Goal: Task Accomplishment & Management: Manage account settings

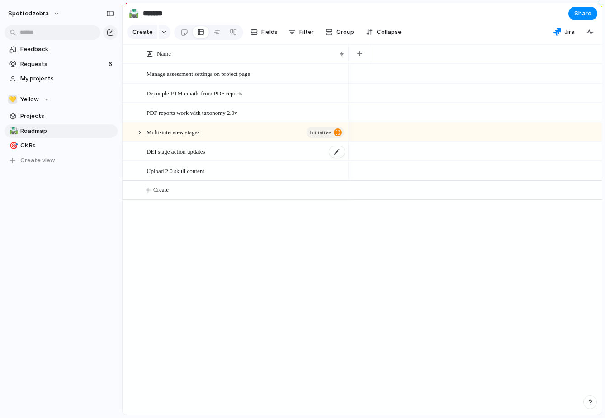
click at [187, 155] on span "DEI stage action updates" at bounding box center [176, 151] width 59 height 10
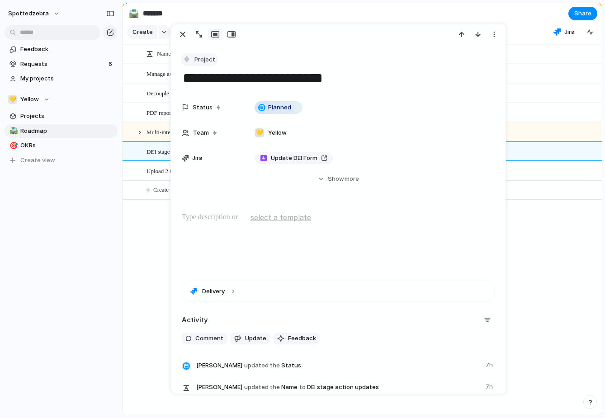
click at [202, 62] on span "Project" at bounding box center [204, 59] width 21 height 9
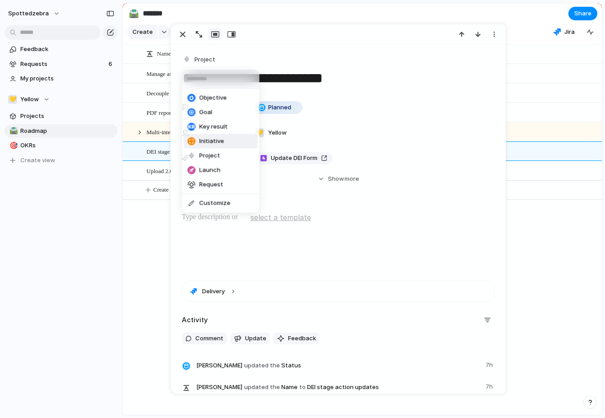
click at [212, 142] on span "Initiative" at bounding box center [211, 141] width 25 height 9
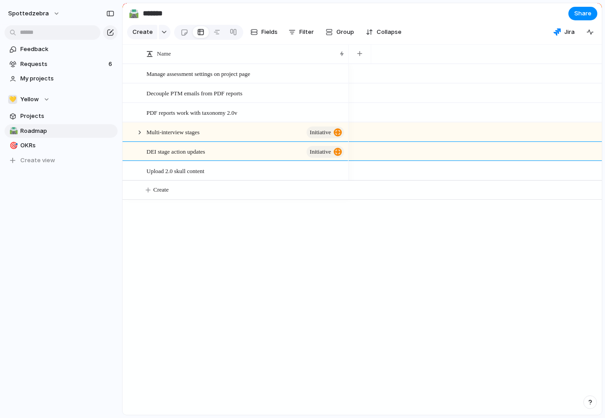
click at [161, 253] on div "Manage assessment settings on project page Decouple PTM emails from PDF reports…" at bounding box center [362, 239] width 479 height 351
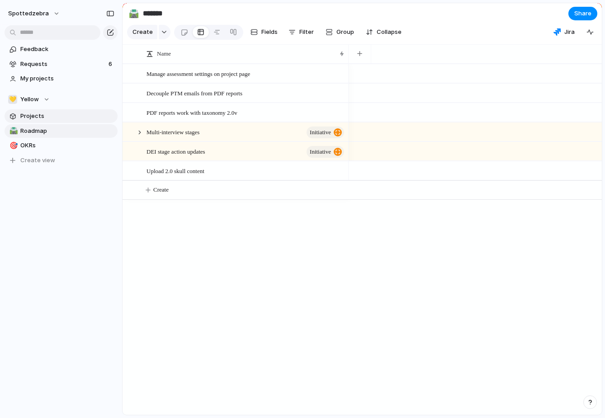
click at [79, 121] on link "Projects" at bounding box center [61, 116] width 113 height 14
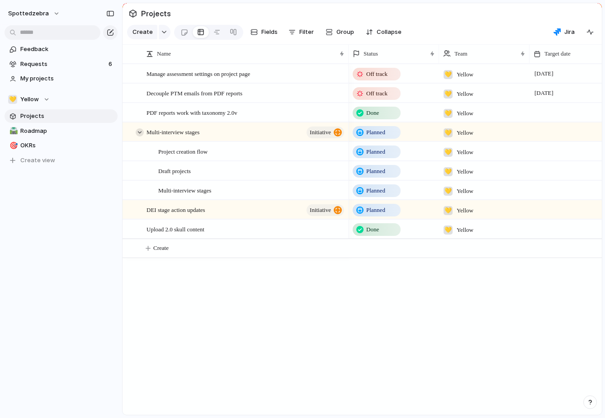
click at [140, 134] on div at bounding box center [140, 132] width 8 height 8
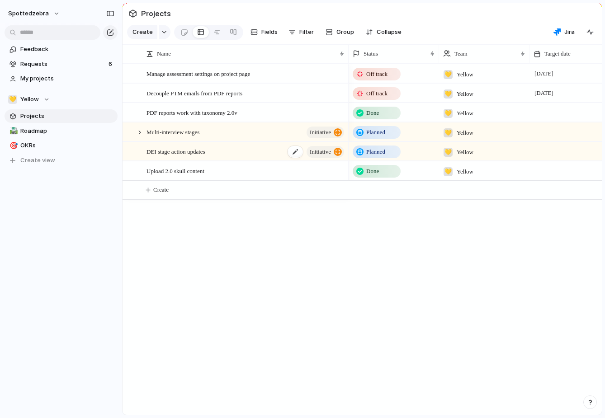
click at [242, 155] on div "DEI stage action updates initiative" at bounding box center [246, 151] width 199 height 19
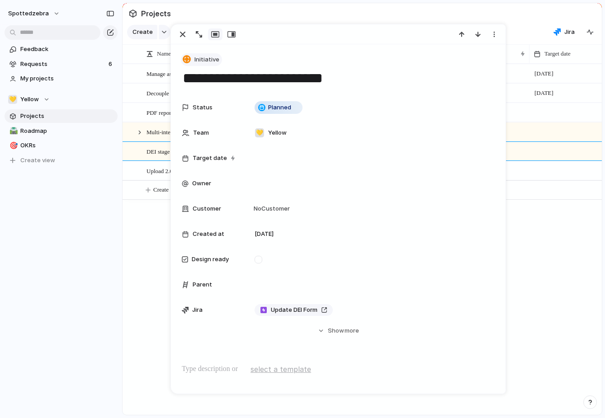
click at [202, 62] on span "Initiative" at bounding box center [206, 59] width 25 height 9
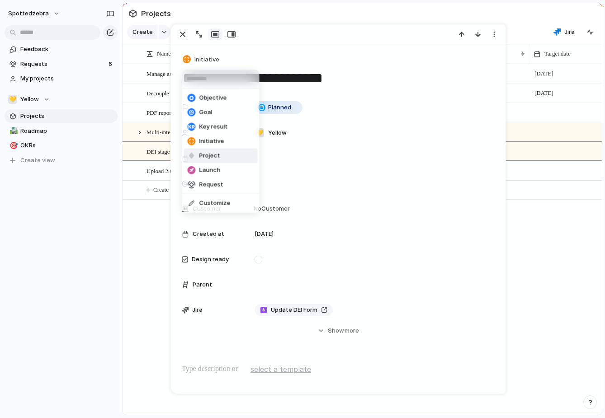
click at [207, 159] on span "Project" at bounding box center [209, 156] width 21 height 9
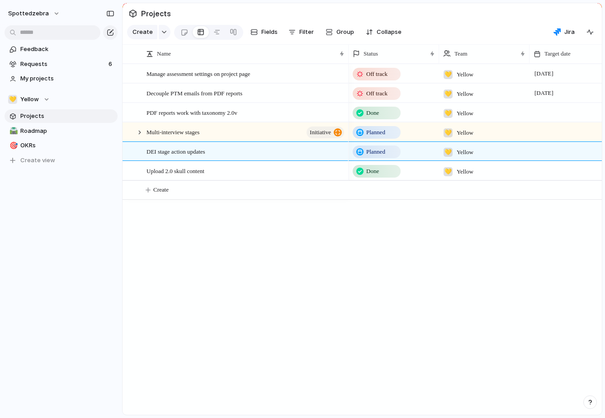
click at [152, 248] on div "Manage assessment settings on project page Decouple PTM emails from PDF reports…" at bounding box center [362, 239] width 479 height 351
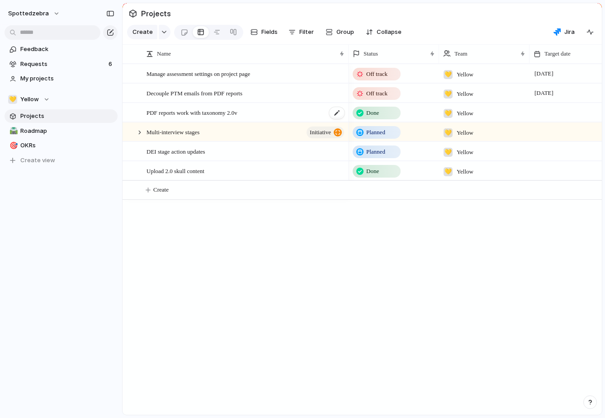
scroll to position [0, 0]
click at [187, 32] on link at bounding box center [184, 32] width 17 height 14
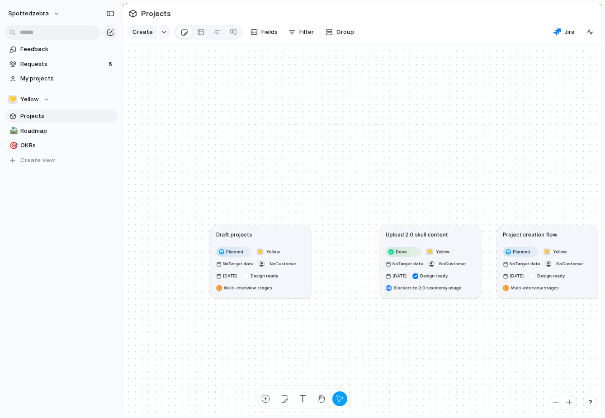
drag, startPoint x: 344, startPoint y: 237, endPoint x: 292, endPoint y: 237, distance: 52.5
click at [292, 237] on div "Draft projects" at bounding box center [260, 235] width 89 height 8
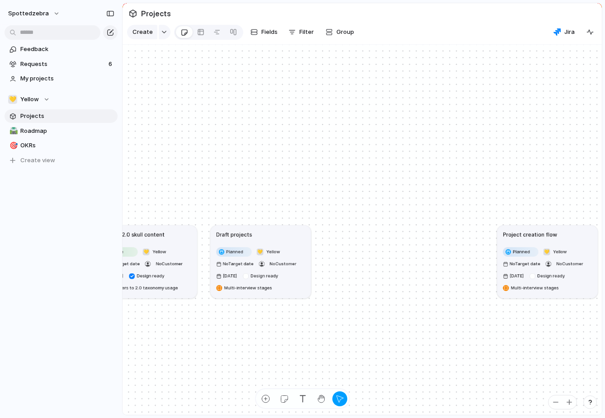
drag, startPoint x: 421, startPoint y: 237, endPoint x: 137, endPoint y: 237, distance: 283.6
click at [137, 237] on h1 "Upload 2.0 skull content" at bounding box center [133, 235] width 62 height 8
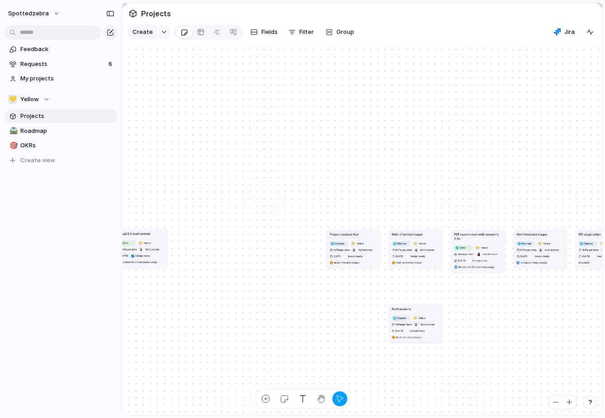
drag, startPoint x: 213, startPoint y: 244, endPoint x: 433, endPoint y: 347, distance: 243.2
click at [433, 340] on div "Planned 💛 Yellow No Target date No Customer [DATE] Design ready Multi-interview…" at bounding box center [415, 327] width 47 height 25
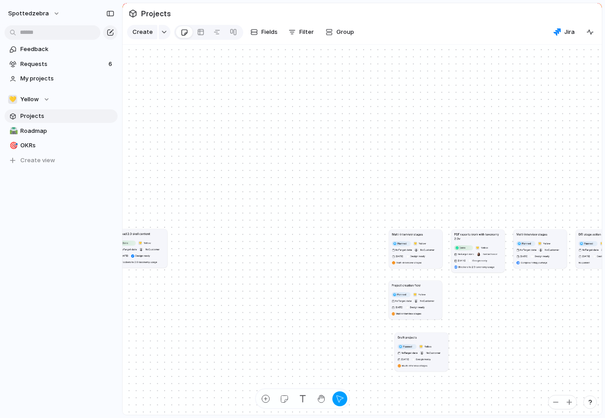
drag, startPoint x: 348, startPoint y: 252, endPoint x: 410, endPoint y: 303, distance: 79.8
click at [433, 266] on article "Multi-interview stages Planned 💛 Yellow No Target date No Customer [DATE] Desig…" at bounding box center [415, 249] width 53 height 39
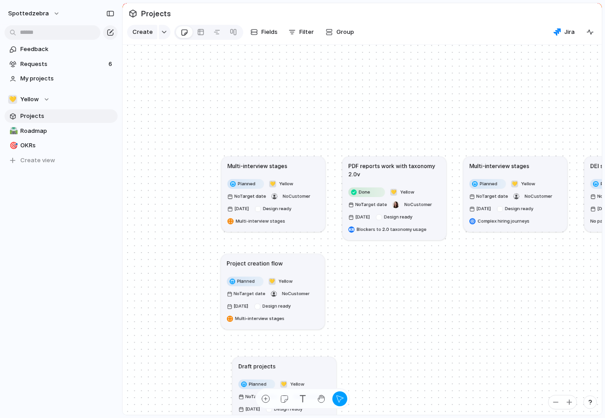
click at [308, 268] on article "Project creation flow Planned 💛 Yellow No Target date No Customer [DATE] Design…" at bounding box center [273, 292] width 104 height 76
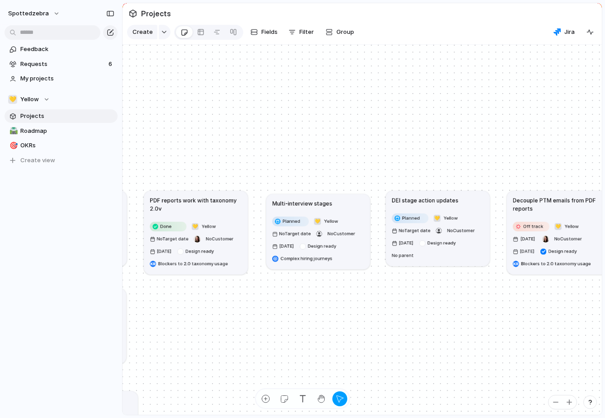
drag, startPoint x: 279, startPoint y: 403, endPoint x: 310, endPoint y: 302, distance: 105.0
click at [310, 302] on div "spottedzebra Feedback Requests 6 My projects 💛 Yellow Projects 🛣️ Roadmap 🎯 OKR…" at bounding box center [302, 209] width 605 height 418
click at [284, 398] on div "button" at bounding box center [284, 398] width 9 height 9
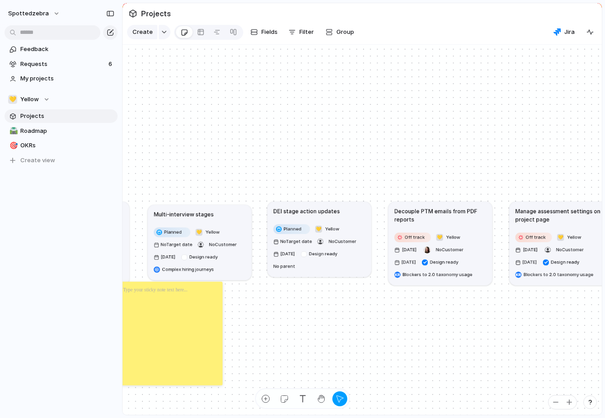
drag, startPoint x: 466, startPoint y: 213, endPoint x: 425, endPoint y: 169, distance: 60.5
click at [425, 207] on h1 "Decouple PTM emails from PDF reports" at bounding box center [440, 215] width 92 height 17
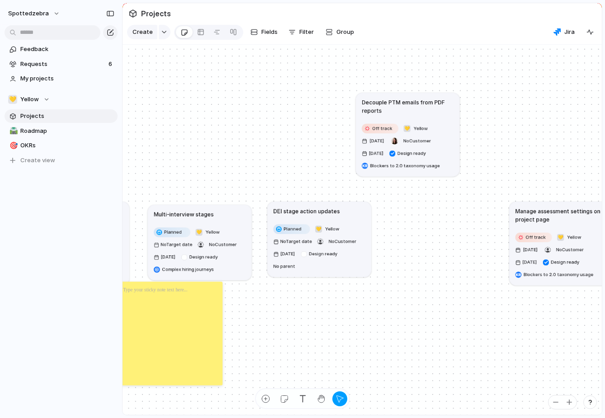
drag, startPoint x: 425, startPoint y: 169, endPoint x: 363, endPoint y: 122, distance: 78.1
click at [363, 115] on h1 "Decouple PTM emails from PDF reports" at bounding box center [408, 106] width 92 height 17
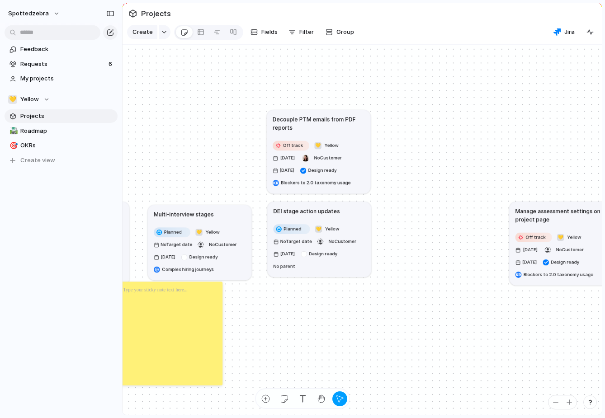
drag, startPoint x: 363, startPoint y: 122, endPoint x: 345, endPoint y: 121, distance: 18.1
click at [345, 121] on h1 "Decouple PTM emails from PDF reports" at bounding box center [319, 123] width 92 height 17
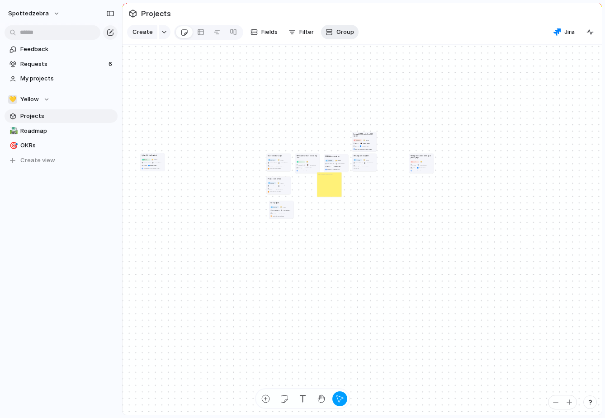
click at [347, 31] on span "Group" at bounding box center [346, 32] width 18 height 9
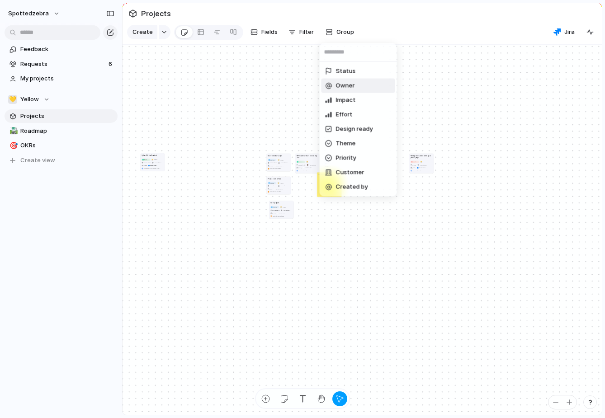
click at [346, 87] on span "Owner" at bounding box center [345, 85] width 19 height 9
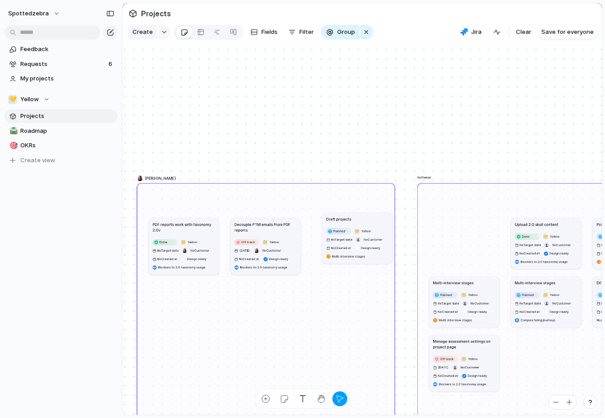
drag, startPoint x: 469, startPoint y: 223, endPoint x: 357, endPoint y: 216, distance: 112.0
click at [357, 216] on div "Draft projects" at bounding box center [358, 218] width 62 height 5
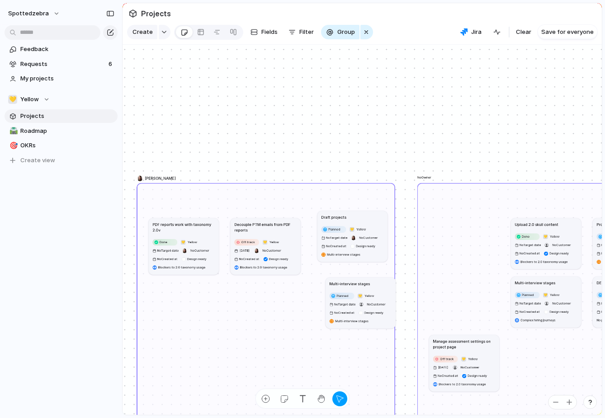
drag, startPoint x: 458, startPoint y: 280, endPoint x: 351, endPoint y: 280, distance: 106.7
click at [351, 281] on h1 "Multi-interview stages" at bounding box center [350, 283] width 40 height 5
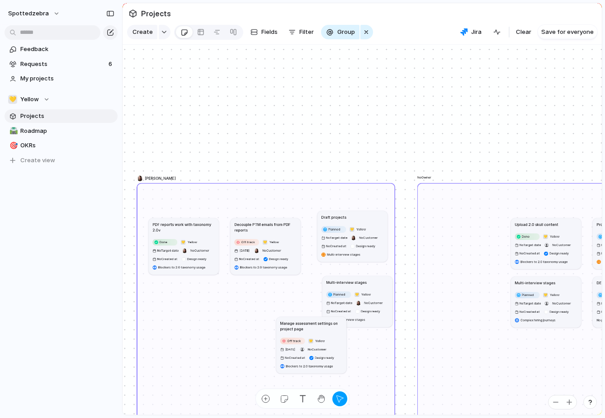
drag, startPoint x: 455, startPoint y: 345, endPoint x: 299, endPoint y: 323, distance: 157.9
click at [299, 323] on h1 "Manage assessment settings on project page" at bounding box center [311, 326] width 62 height 11
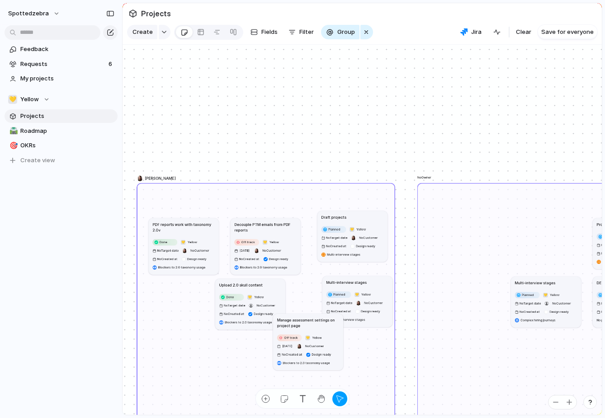
drag, startPoint x: 544, startPoint y: 228, endPoint x: 261, endPoint y: 289, distance: 289.6
click at [261, 289] on article "Upload 2.0 skull content Done 💛 Yellow No Target date No Customer No Created at…" at bounding box center [250, 304] width 70 height 51
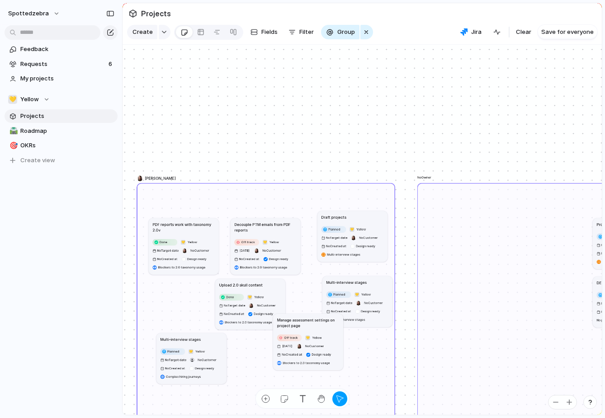
drag, startPoint x: 557, startPoint y: 283, endPoint x: 209, endPoint y: 339, distance: 352.3
click at [209, 339] on div "Multi-interview stages" at bounding box center [192, 339] width 62 height 5
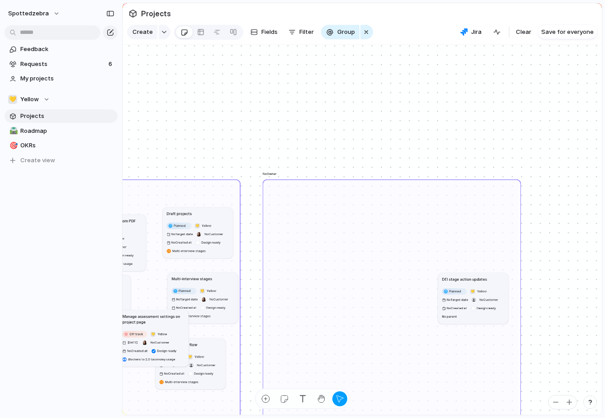
drag, startPoint x: 468, startPoint y: 222, endPoint x: 185, endPoint y: 346, distance: 309.4
click at [185, 346] on div "[PERSON_NAME] No Owner Draft projects Planned 💛 Yellow No Target date No Custom…" at bounding box center [106, 275] width 248 height 192
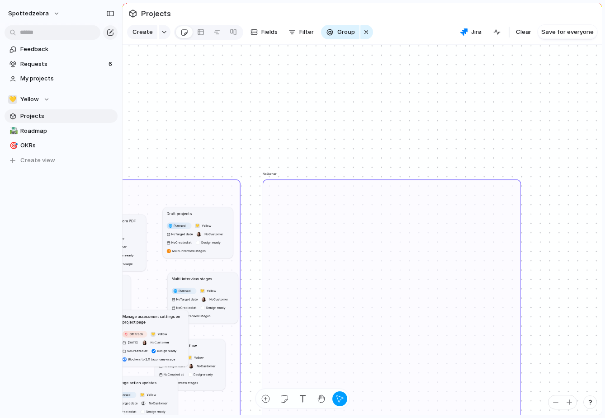
drag, startPoint x: 458, startPoint y: 275, endPoint x: 127, endPoint y: 378, distance: 346.5
click at [127, 378] on article "DEI stage action updates Planned 💛 Yellow No Target date No Customer No Created…" at bounding box center [143, 402] width 70 height 51
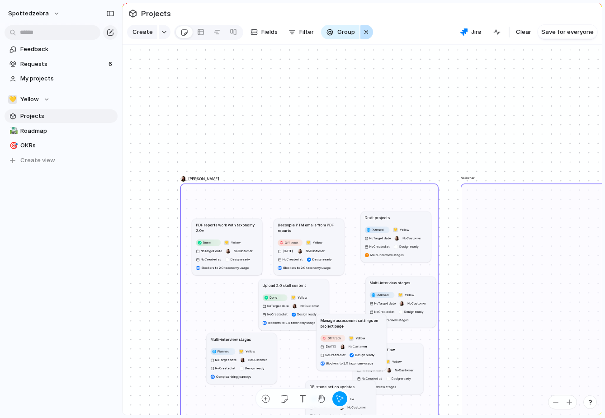
click at [365, 35] on div "button" at bounding box center [366, 32] width 7 height 11
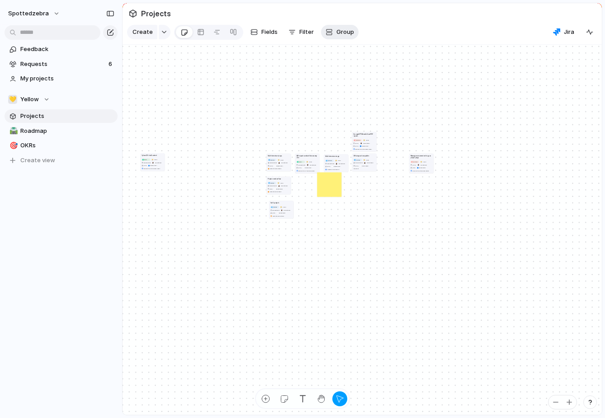
click at [339, 34] on span "Group" at bounding box center [346, 32] width 18 height 9
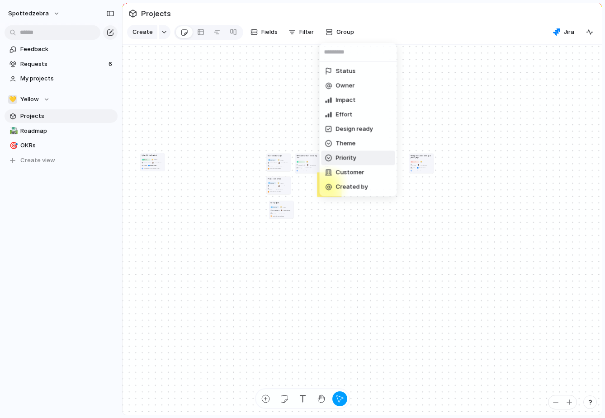
click at [352, 159] on span "Priority" at bounding box center [346, 158] width 20 height 9
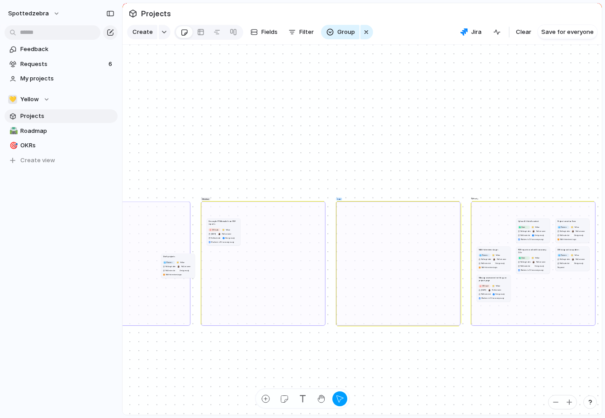
drag, startPoint x: 486, startPoint y: 222, endPoint x: 170, endPoint y: 257, distance: 317.7
click at [170, 257] on h1 "Draft projects" at bounding box center [169, 256] width 12 height 3
drag, startPoint x: 187, startPoint y: 257, endPoint x: 158, endPoint y: 257, distance: 28.9
click at [158, 257] on div "Draft projects" at bounding box center [149, 256] width 30 height 3
drag, startPoint x: 490, startPoint y: 247, endPoint x: 169, endPoint y: 230, distance: 321.2
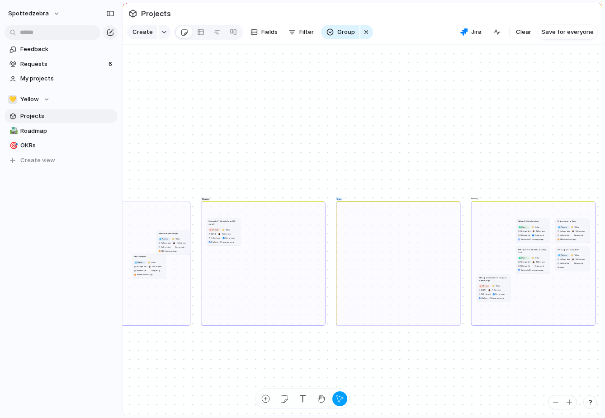
click at [169, 230] on article "Multi-interview stages Planned 💛 Yellow No Target date No Customer No Created a…" at bounding box center [173, 242] width 34 height 24
drag, startPoint x: 495, startPoint y: 279, endPoint x: 299, endPoint y: 278, distance: 195.9
click at [299, 278] on h1 "Manage assessment settings on project page" at bounding box center [298, 277] width 30 height 5
drag, startPoint x: 528, startPoint y: 250, endPoint x: 163, endPoint y: 301, distance: 369.0
click at [163, 301] on h1 "PDF reports work with taxonomy 2.0v" at bounding box center [168, 302] width 30 height 5
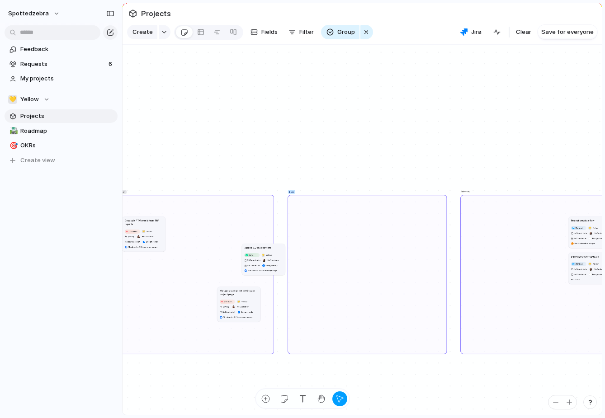
drag, startPoint x: 531, startPoint y: 220, endPoint x: 256, endPoint y: 249, distance: 276.0
click at [254, 248] on h1 "Upload 2.0 skull content" at bounding box center [257, 248] width 27 height 4
click at [237, 246] on div "Medium" at bounding box center [194, 274] width 159 height 159
drag, startPoint x: 251, startPoint y: 246, endPoint x: 228, endPoint y: 244, distance: 22.2
click at [228, 244] on article "Upload 2.0 skull content Done 💛 Yellow No Target date No Customer No Created at…" at bounding box center [240, 258] width 43 height 31
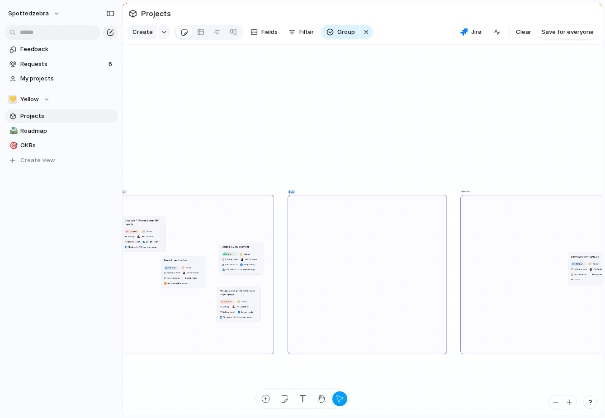
drag, startPoint x: 579, startPoint y: 221, endPoint x: 174, endPoint y: 259, distance: 407.1
click at [173, 260] on h1 "Project creation flow" at bounding box center [176, 261] width 24 height 4
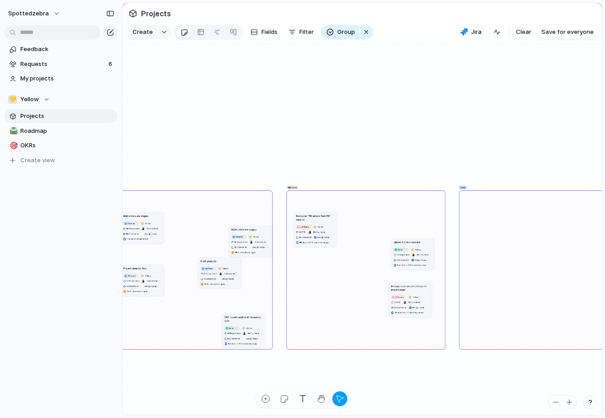
drag, startPoint x: 332, startPoint y: 252, endPoint x: 131, endPoint y: 266, distance: 200.9
click at [131, 266] on article "Project creation flow Planned 💛 Yellow No Target date No Customer No Created at…" at bounding box center [142, 280] width 43 height 31
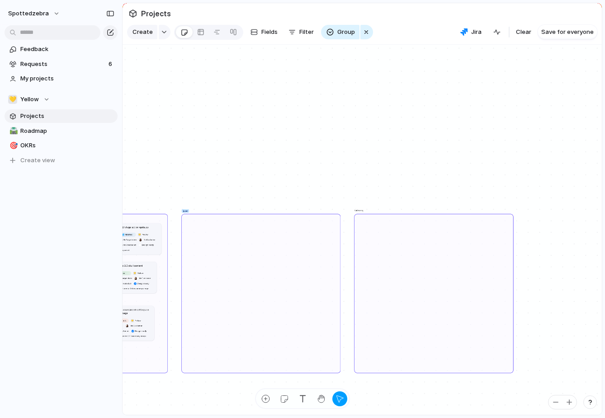
drag, startPoint x: 479, startPoint y: 275, endPoint x: 134, endPoint y: 227, distance: 347.5
click at [134, 227] on h1 "DEI stage action updates" at bounding box center [135, 227] width 28 height 4
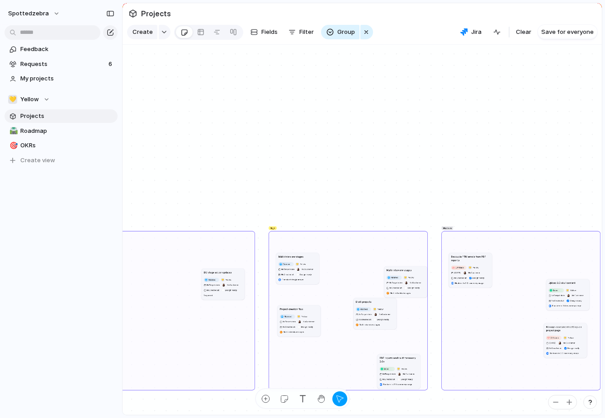
drag, startPoint x: 574, startPoint y: 244, endPoint x: 223, endPoint y: 271, distance: 351.1
click at [223, 271] on h1 "DEI stage action updates" at bounding box center [218, 272] width 28 height 4
click at [367, 34] on div "button" at bounding box center [366, 32] width 7 height 11
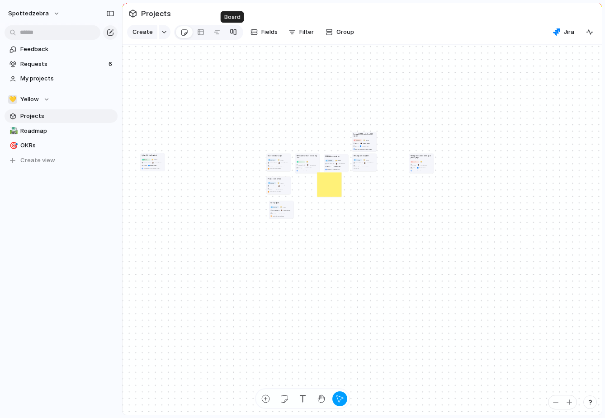
click at [232, 30] on div at bounding box center [233, 32] width 7 height 14
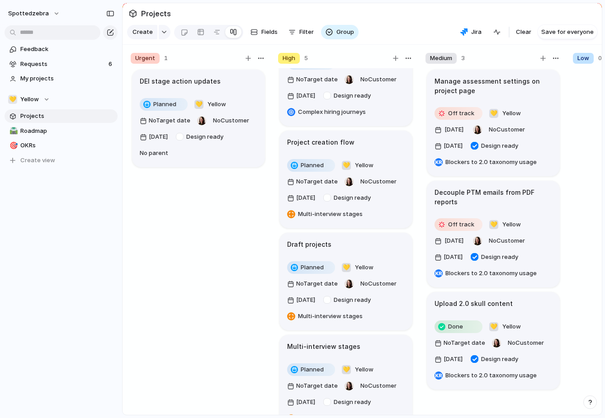
scroll to position [162, 0]
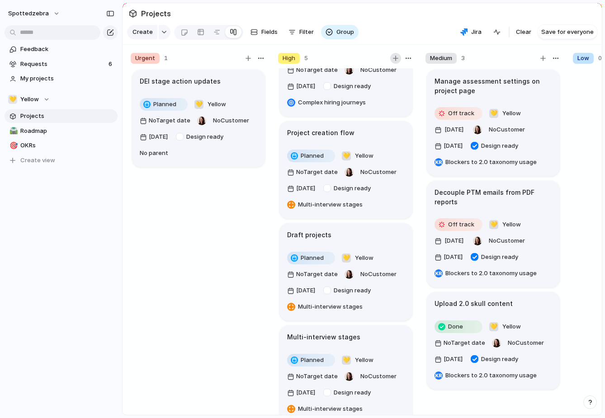
click at [394, 59] on div "button" at bounding box center [395, 58] width 5 height 5
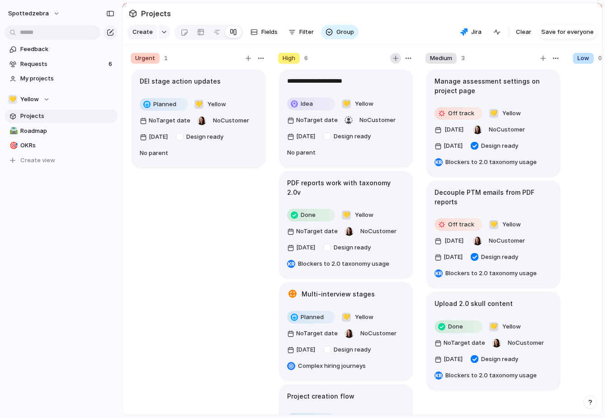
type textarea "**********"
click at [307, 80] on div "Rename Delete" at bounding box center [302, 209] width 605 height 418
click at [306, 81] on h1 "Cogntivite summary scores" at bounding box center [330, 81] width 87 height 10
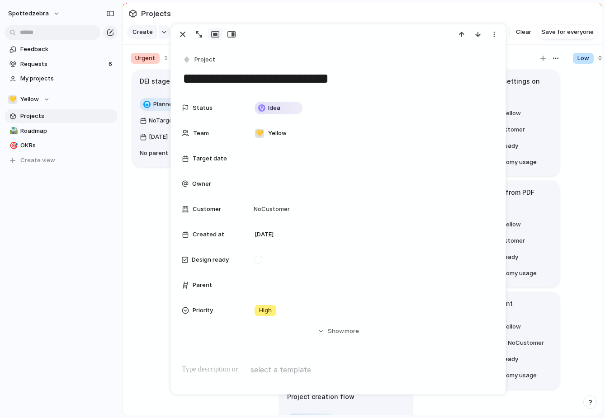
click at [306, 81] on div "**********" at bounding box center [338, 258] width 335 height 429
click at [229, 78] on textarea "**********" at bounding box center [338, 78] width 313 height 19
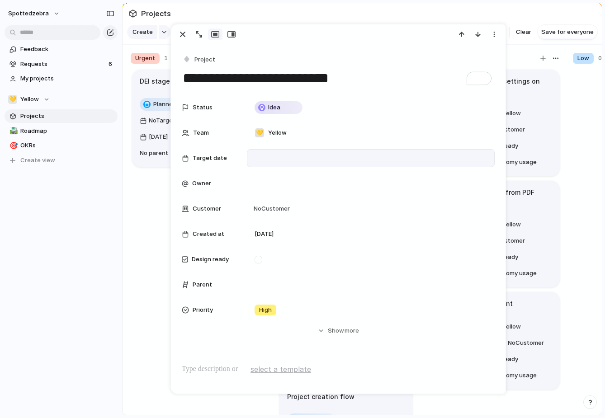
type textarea "**********"
click at [276, 162] on div at bounding box center [371, 158] width 240 height 10
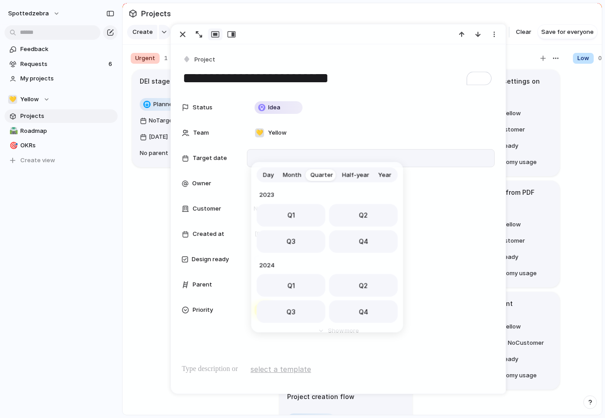
scroll to position [143, 0]
click at [272, 175] on span "Day" at bounding box center [268, 175] width 11 height 9
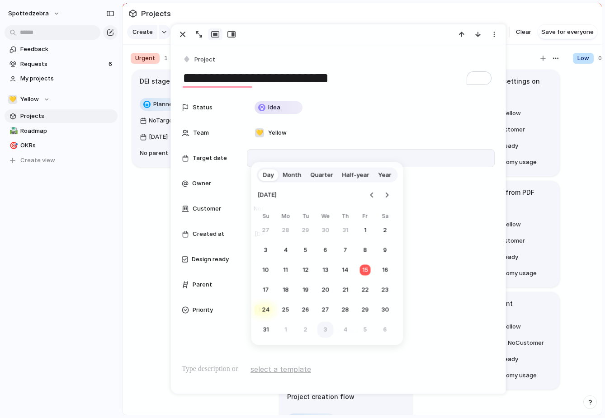
click at [322, 330] on button "3" at bounding box center [326, 330] width 16 height 16
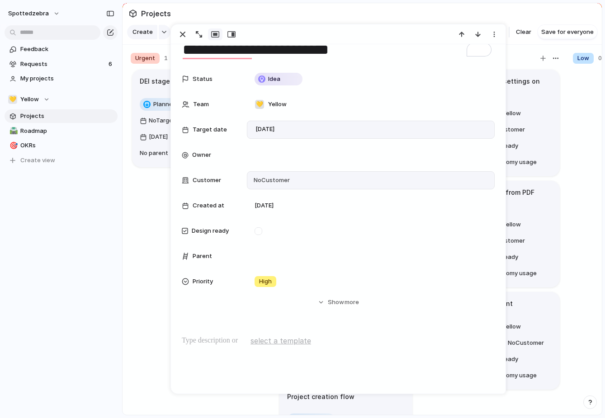
scroll to position [38, 0]
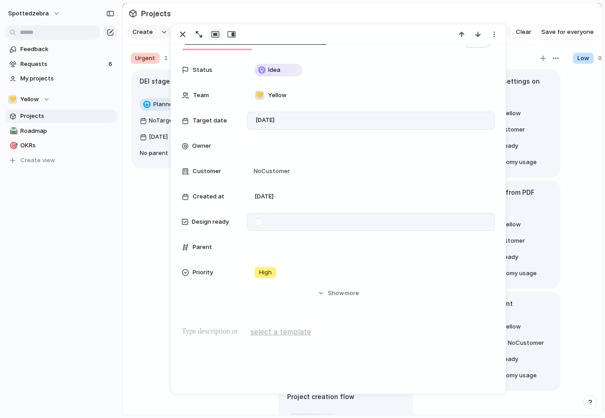
click at [272, 224] on div at bounding box center [371, 222] width 248 height 18
click at [261, 222] on div at bounding box center [259, 222] width 8 height 8
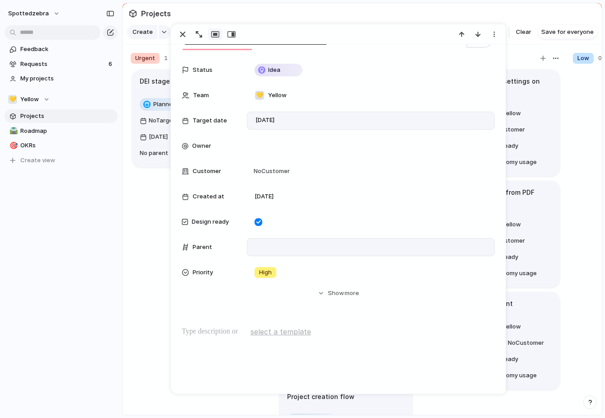
click at [263, 247] on div at bounding box center [371, 247] width 240 height 10
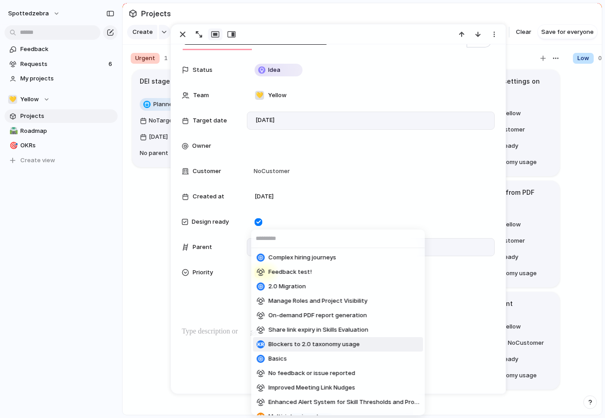
click at [291, 341] on span "Blockers to 2.0 taxonomy usage" at bounding box center [314, 344] width 91 height 9
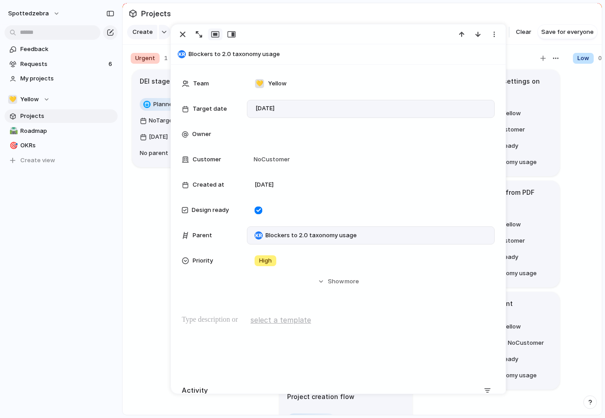
scroll to position [0, 0]
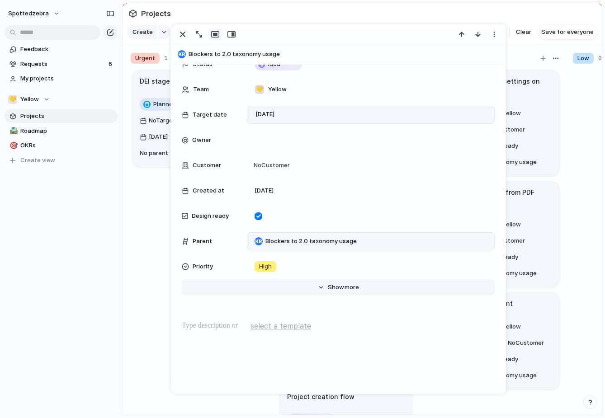
click at [335, 286] on span "Show" at bounding box center [336, 287] width 16 height 9
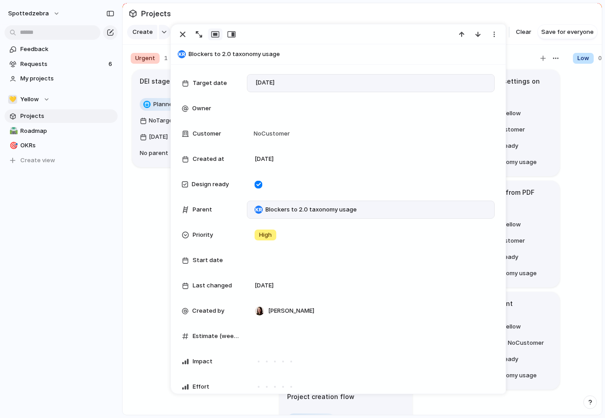
scroll to position [128, 0]
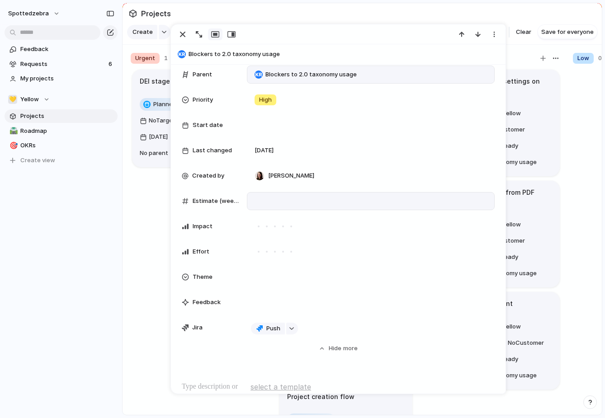
click at [266, 206] on div at bounding box center [371, 201] width 248 height 18
type input "*"
click at [210, 369] on div "Status Idea Team 💛 Yellow Target date [DATE] Owner Customer No Customer Created…" at bounding box center [338, 128] width 313 height 481
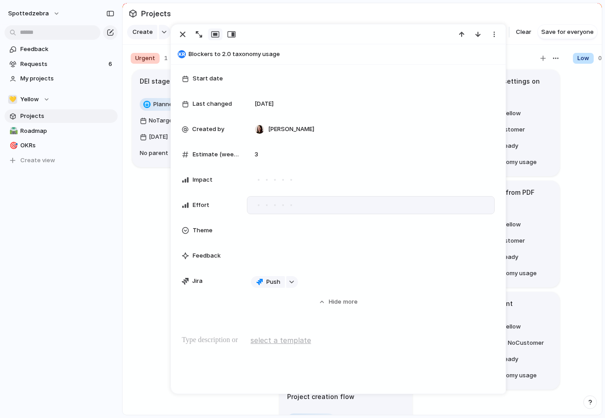
click at [271, 206] on div at bounding box center [275, 205] width 8 height 8
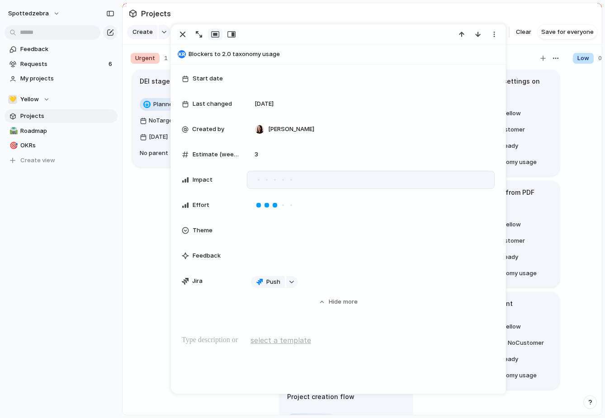
click at [264, 182] on div at bounding box center [267, 180] width 8 height 8
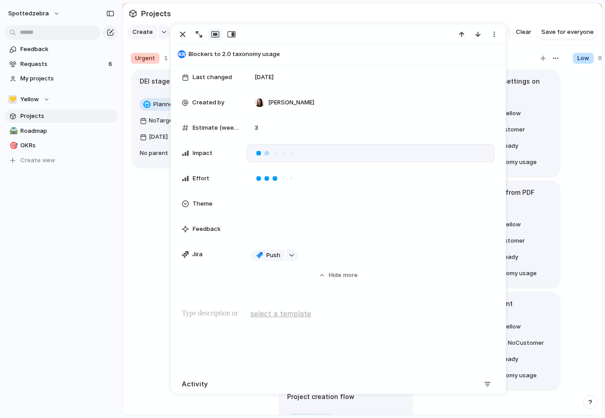
click at [260, 153] on div at bounding box center [258, 153] width 5 height 5
click at [253, 150] on div at bounding box center [371, 153] width 248 height 18
click at [265, 152] on div at bounding box center [267, 153] width 5 height 5
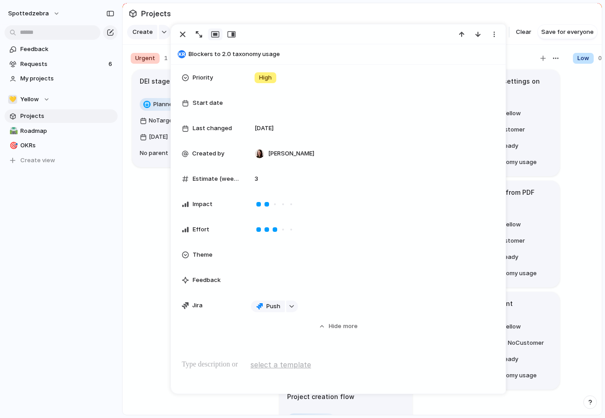
click at [283, 364] on span "select a template" at bounding box center [281, 365] width 61 height 11
click at [297, 354] on div "Feedback" at bounding box center [302, 209] width 605 height 418
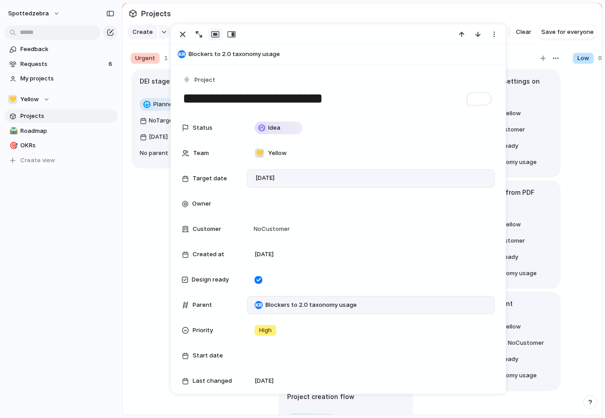
click at [393, 43] on div at bounding box center [338, 34] width 335 height 20
click at [478, 35] on div "button" at bounding box center [477, 34] width 7 height 7
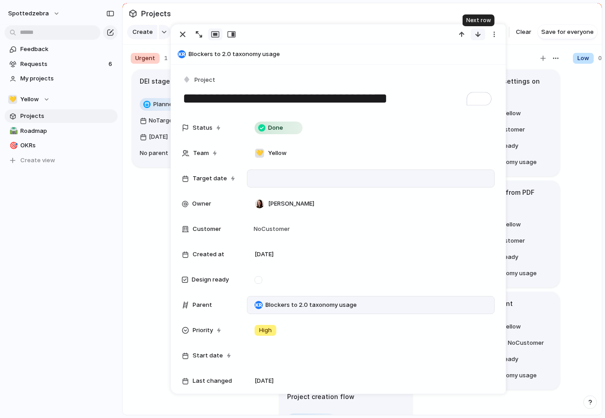
click at [478, 35] on div "button" at bounding box center [477, 34] width 7 height 7
click at [479, 35] on div "button" at bounding box center [477, 34] width 7 height 7
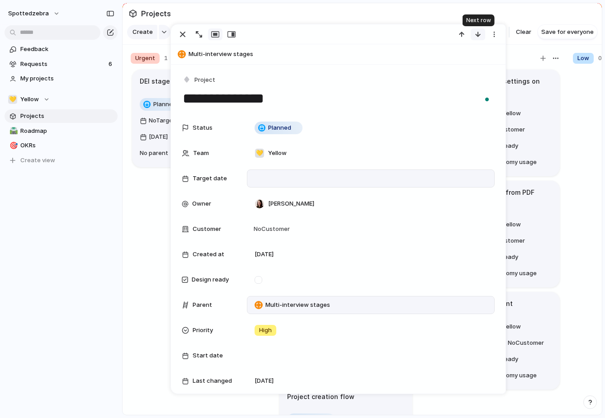
click at [479, 35] on div "button" at bounding box center [477, 34] width 7 height 7
type textarea "**********"
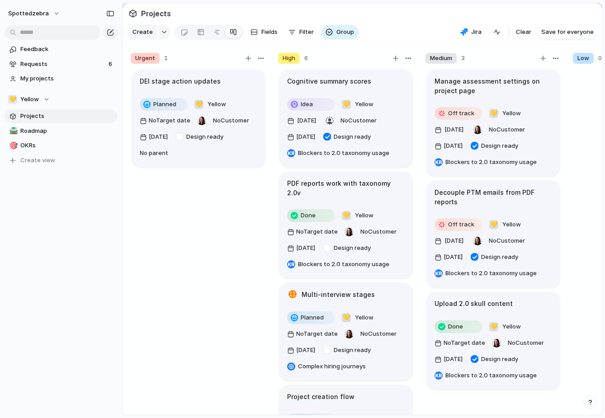
click at [442, 18] on section "Projects" at bounding box center [362, 13] width 479 height 20
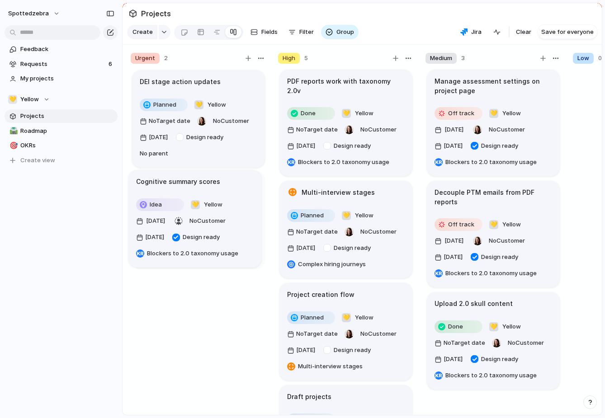
drag, startPoint x: 375, startPoint y: 79, endPoint x: 224, endPoint y: 179, distance: 181.5
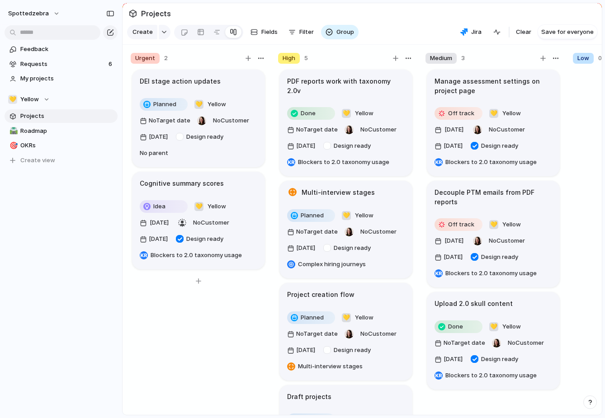
click at [269, 165] on div "Urgent 2 DEI stage action updates Planned 💛 Yellow No Target date No Customer […" at bounding box center [198, 236] width 143 height 375
click at [175, 120] on span "No Target date" at bounding box center [170, 120] width 42 height 9
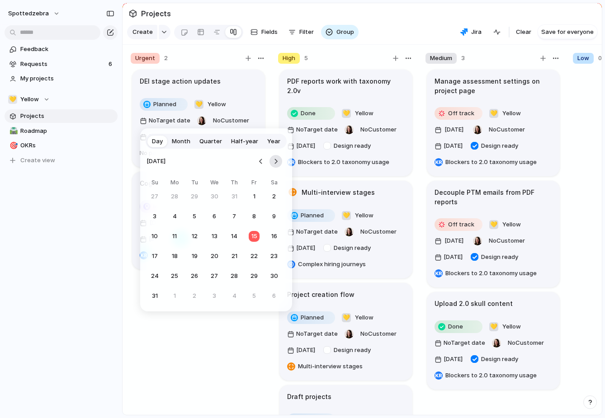
click at [275, 164] on button "Go to the Next Month" at bounding box center [276, 161] width 13 height 13
click at [217, 195] on button "3" at bounding box center [214, 197] width 16 height 16
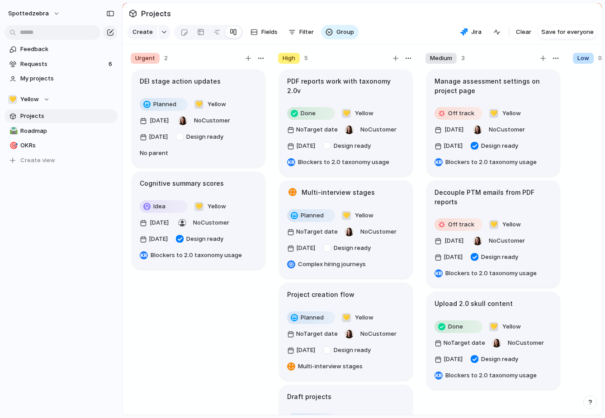
click at [375, 42] on section "Create Fields Filter Group Zoom Jira Clear Save for everyone" at bounding box center [362, 34] width 479 height 22
